Goal: Task Accomplishment & Management: Manage account settings

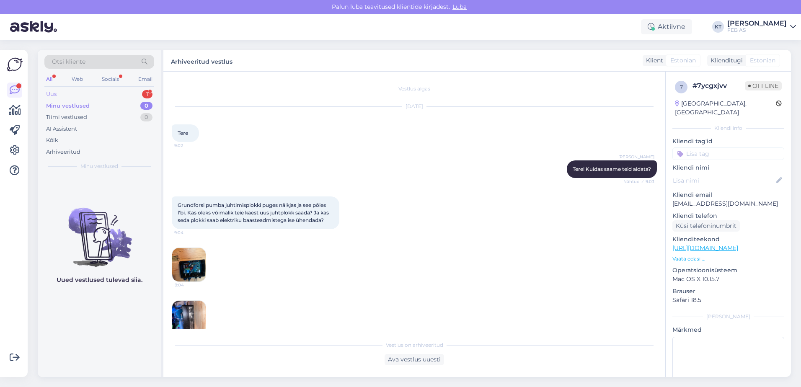
click at [53, 94] on div "Uus" at bounding box center [51, 94] width 10 height 8
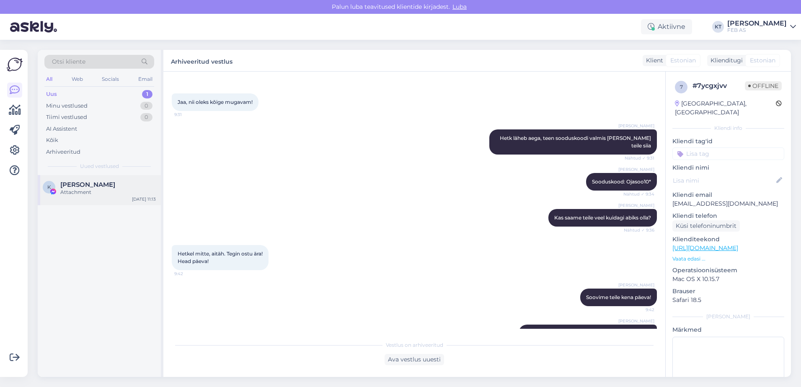
click at [61, 192] on div "Attachment" at bounding box center [107, 192] width 95 height 8
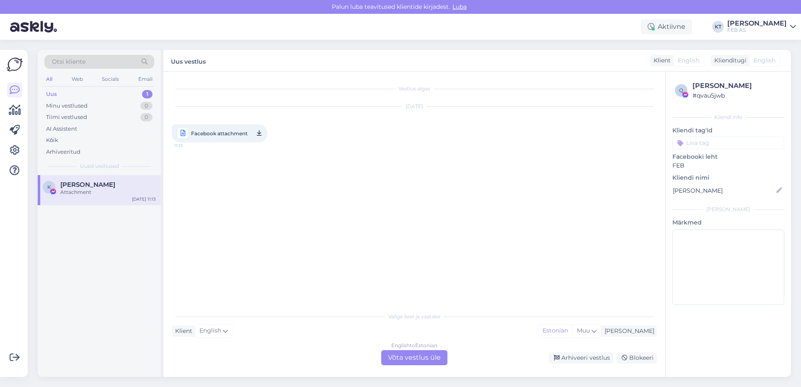
click at [98, 239] on div "K [PERSON_NAME] Attachment [DATE] 11:13" at bounding box center [99, 276] width 123 height 202
click at [99, 194] on div "Attachment" at bounding box center [107, 192] width 95 height 8
click at [217, 136] on span "Facebook attachment" at bounding box center [219, 133] width 57 height 10
click at [357, 186] on div "Vestlus algas [DATE] Facebook attachment 11:13" at bounding box center [418, 190] width 493 height 220
click at [257, 134] on icon at bounding box center [259, 133] width 5 height 10
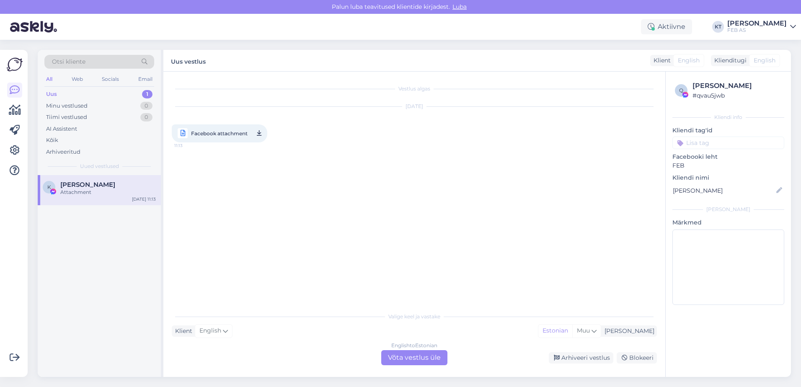
click at [453, 42] on div "Otsi kliente All Web Socials Email Uus 1 Minu vestlused 0 Tiimi vestlused 0 AI …" at bounding box center [417, 213] width 768 height 347
click at [74, 95] on div "Uus 1" at bounding box center [99, 94] width 110 height 12
click at [80, 180] on div "K [PERSON_NAME] Attachment [DATE] 11:13" at bounding box center [99, 190] width 123 height 30
click at [88, 185] on span "[PERSON_NAME]" at bounding box center [87, 185] width 55 height 8
click at [63, 102] on div "Minu vestlused" at bounding box center [66, 106] width 41 height 8
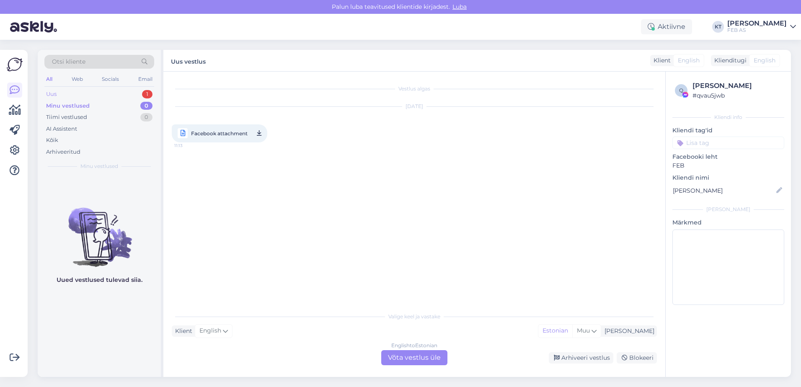
click at [57, 92] on div "Uus 1" at bounding box center [99, 94] width 110 height 12
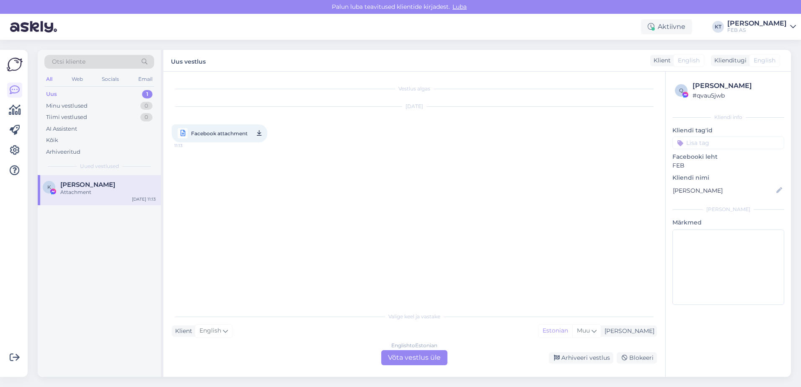
click at [351, 178] on div "Vestlus algas [DATE] Facebook attachment 11:13" at bounding box center [418, 190] width 493 height 220
click at [403, 358] on div "English to Estonian Võta vestlus üle" at bounding box center [414, 357] width 66 height 15
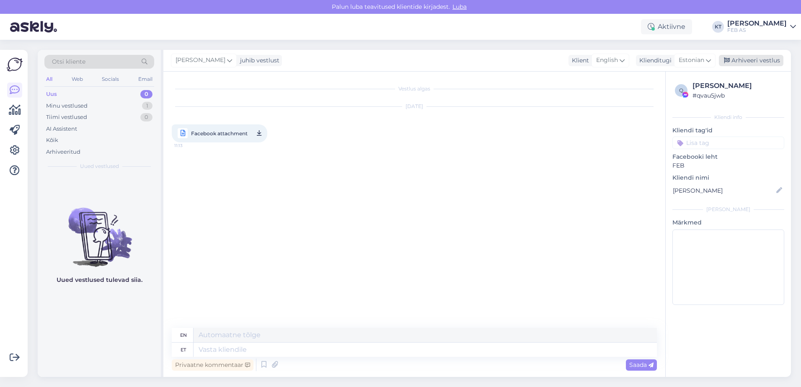
click at [738, 56] on div "Arhiveeri vestlus" at bounding box center [751, 60] width 64 height 11
